Goal: Information Seeking & Learning: Learn about a topic

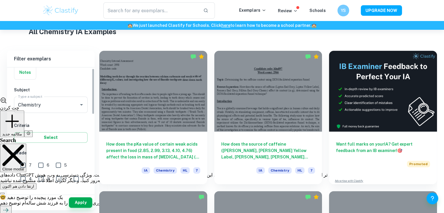
scroll to position [58, 0]
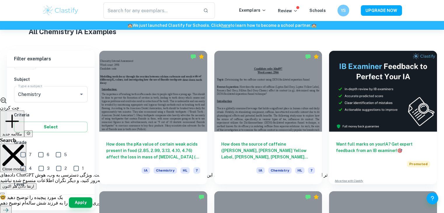
click at [23, 152] on input "7" at bounding box center [23, 155] width 12 height 12
checkbox input "true"
click at [82, 200] on button "Apply" at bounding box center [80, 202] width 23 height 10
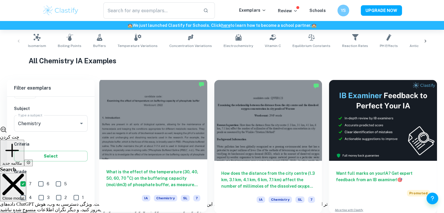
scroll to position [146, 0]
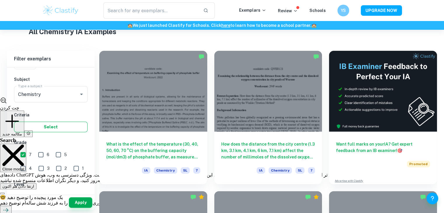
click at [52, 126] on button "Select" at bounding box center [50, 127] width 73 height 10
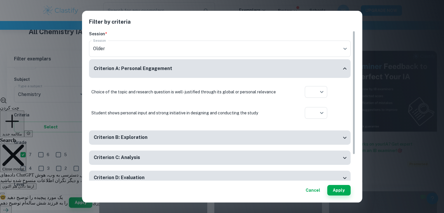
click at [45, 102] on div "Filter by criteria Session * Session Older current Session Criterion A: Persona…" at bounding box center [222, 106] width 444 height 213
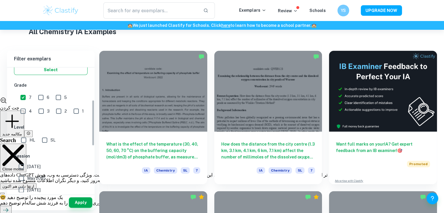
scroll to position [117, 0]
click at [30, 136] on span "HL" at bounding box center [32, 139] width 6 height 6
click at [29, 135] on input "HL" at bounding box center [24, 139] width 12 height 12
checkbox input "true"
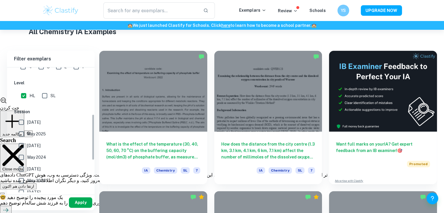
scroll to position [175, 0]
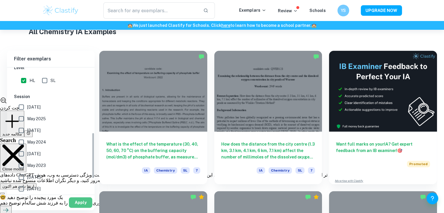
click at [82, 202] on button "Apply" at bounding box center [80, 202] width 23 height 10
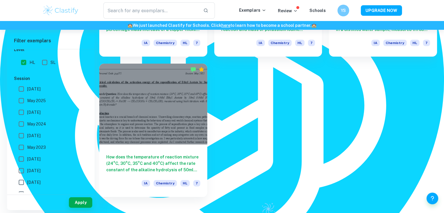
scroll to position [2246, 0]
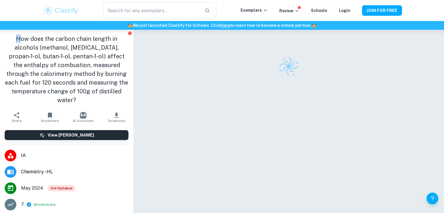
scroll to position [388, 0]
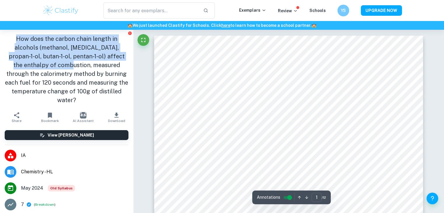
type textarea "How does the carbon chain length in alcohols (methanol, [MEDICAL_DATA], propan-…"
click at [53, 64] on h1 "How does the carbon chain length in alcohols (methanol, [MEDICAL_DATA], propan-…" at bounding box center [67, 69] width 124 height 70
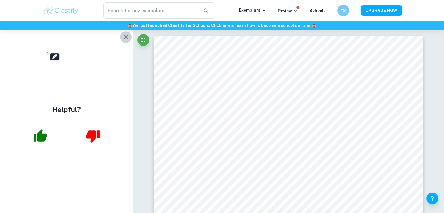
click at [126, 36] on icon "button" at bounding box center [126, 37] width 4 height 4
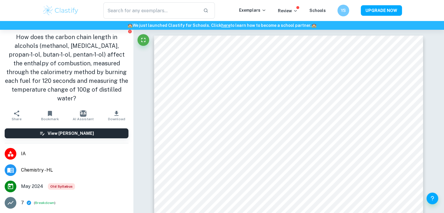
scroll to position [0, 0]
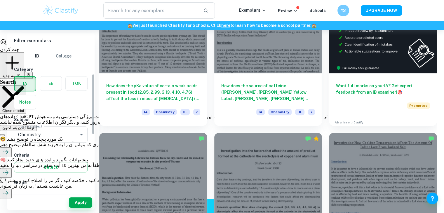
scroll to position [204, 0]
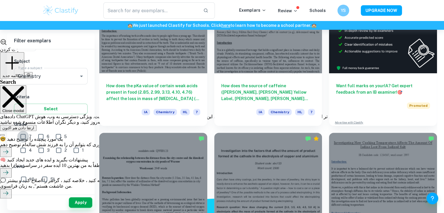
click at [23, 136] on input "7" at bounding box center [23, 137] width 12 height 12
checkbox input "true"
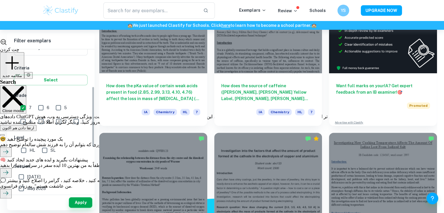
scroll to position [87, 0]
click at [30, 151] on span "HL" at bounding box center [32, 150] width 6 height 6
click at [29, 151] on input "HL" at bounding box center [24, 150] width 12 height 12
checkbox input "true"
click at [77, 203] on button "Apply" at bounding box center [80, 202] width 23 height 10
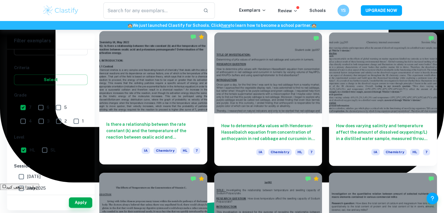
scroll to position [2974, 0]
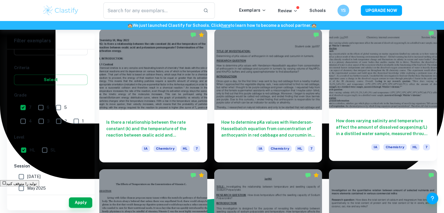
drag, startPoint x: 356, startPoint y: 134, endPoint x: 352, endPoint y: 134, distance: 3.8
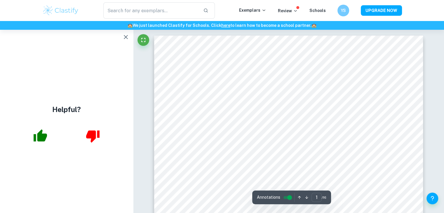
scroll to position [388, 0]
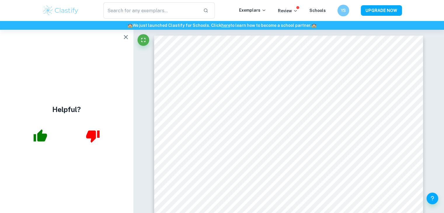
click at [127, 36] on icon "button" at bounding box center [126, 37] width 4 height 4
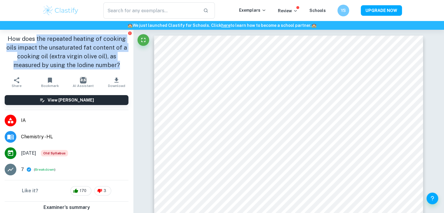
drag, startPoint x: 41, startPoint y: 40, endPoint x: 123, endPoint y: 63, distance: 84.6
type textarea "the repeated heating of cooking oils impact the unsaturated fat content of a co…"
click at [123, 63] on h1 "How does the repeated heating of cooking oils impact the unsaturated fat conten…" at bounding box center [67, 51] width 124 height 35
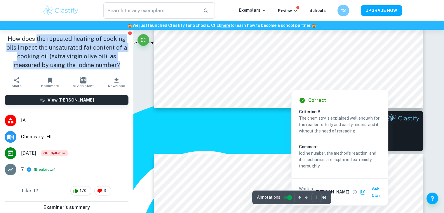
type input "2"
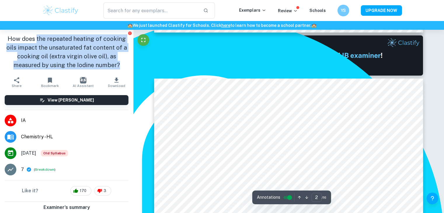
scroll to position [379, 0]
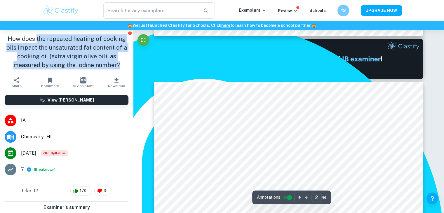
click at [72, 41] on h1 "How does the repeated heating of cooking oils impact the unsaturated fat conten…" at bounding box center [67, 51] width 124 height 35
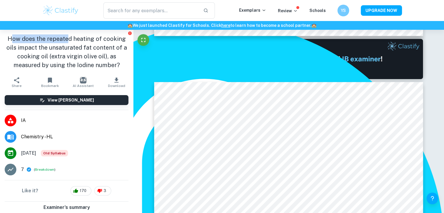
drag, startPoint x: 9, startPoint y: 39, endPoint x: 67, endPoint y: 31, distance: 58.5
click at [67, 31] on div "How does the repeated heating of cooking oils impact the unsaturated fat conten…" at bounding box center [66, 52] width 133 height 44
click at [7, 36] on h1 "How does the repeated heating of cooking oils impact the unsaturated fat conten…" at bounding box center [67, 51] width 124 height 35
drag, startPoint x: 37, startPoint y: 56, endPoint x: 36, endPoint y: 47, distance: 9.1
click at [36, 47] on h1 "How does the repeated heating of cooking oils impact the unsaturated fat conten…" at bounding box center [67, 51] width 124 height 35
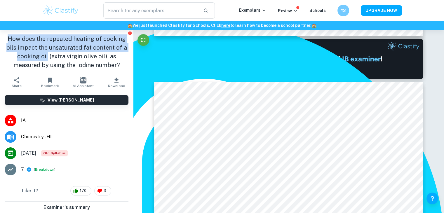
drag, startPoint x: 6, startPoint y: 36, endPoint x: 45, endPoint y: 59, distance: 45.6
click at [45, 59] on h1 "How does the repeated heating of cooking oils impact the unsaturated fat conten…" at bounding box center [67, 51] width 124 height 35
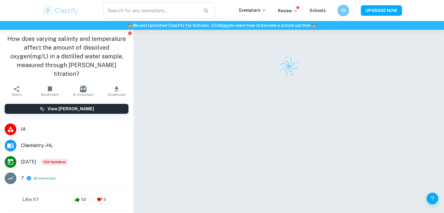
scroll to position [388, 0]
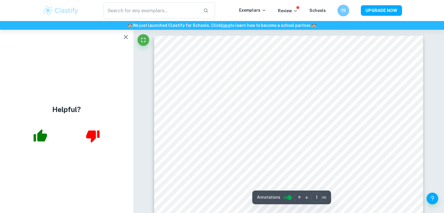
click at [129, 38] on icon "button" at bounding box center [125, 37] width 7 height 7
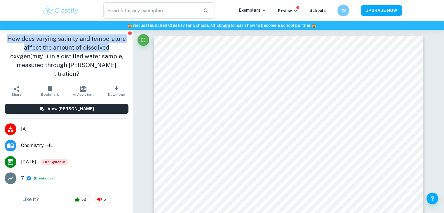
drag, startPoint x: 20, startPoint y: 41, endPoint x: 118, endPoint y: 47, distance: 98.2
type textarea "How does varying salinity and temperature affect the amount of dissolved"
click at [118, 47] on div "How does varying salinity and temperature affect the amount of dissolved oxygen…" at bounding box center [66, 56] width 133 height 53
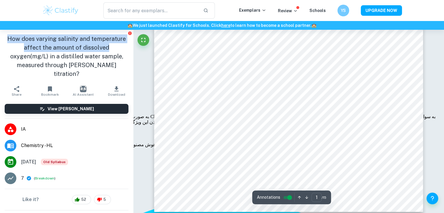
scroll to position [117, 0]
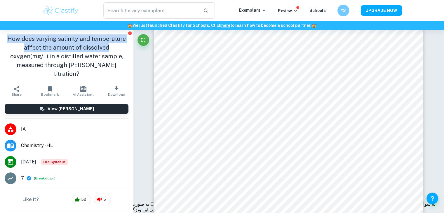
copy h1 "How does varying salinity and temperature affect the amount of dissolved"
